Goal: Find specific page/section: Find specific page/section

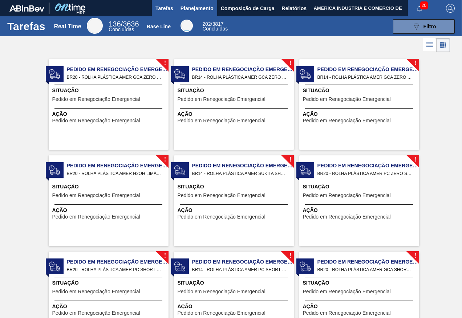
click at [200, 12] on span "Planejamento" at bounding box center [197, 8] width 33 height 9
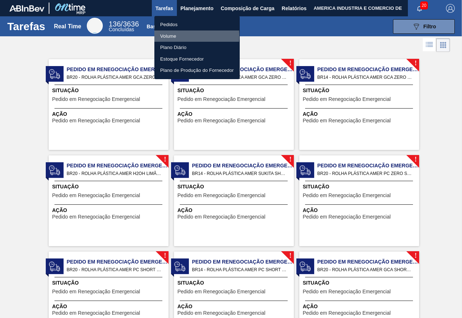
click at [176, 36] on li "Volume" at bounding box center [197, 37] width 85 height 12
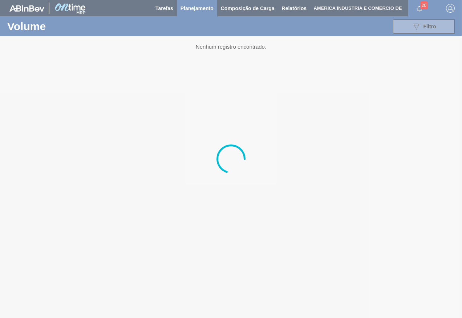
click at [204, 8] on div at bounding box center [231, 159] width 462 height 318
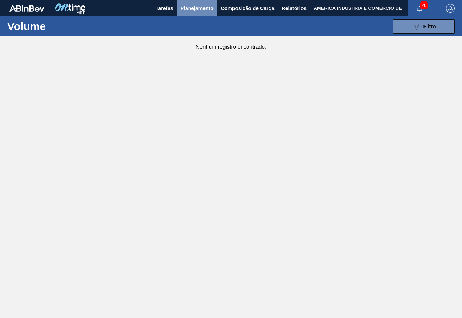
click at [204, 8] on span "Planejamento" at bounding box center [197, 8] width 33 height 9
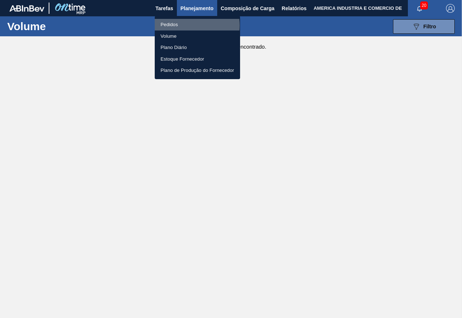
click at [189, 25] on li "Pedidos" at bounding box center [197, 25] width 85 height 12
